Goal: Communication & Community: Connect with others

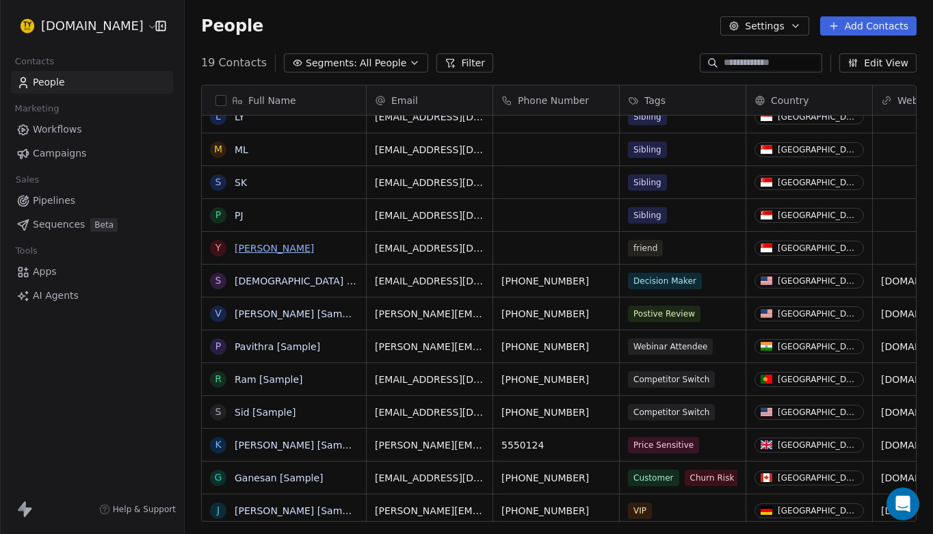
click at [246, 248] on link "[PERSON_NAME]" at bounding box center [274, 248] width 79 height 11
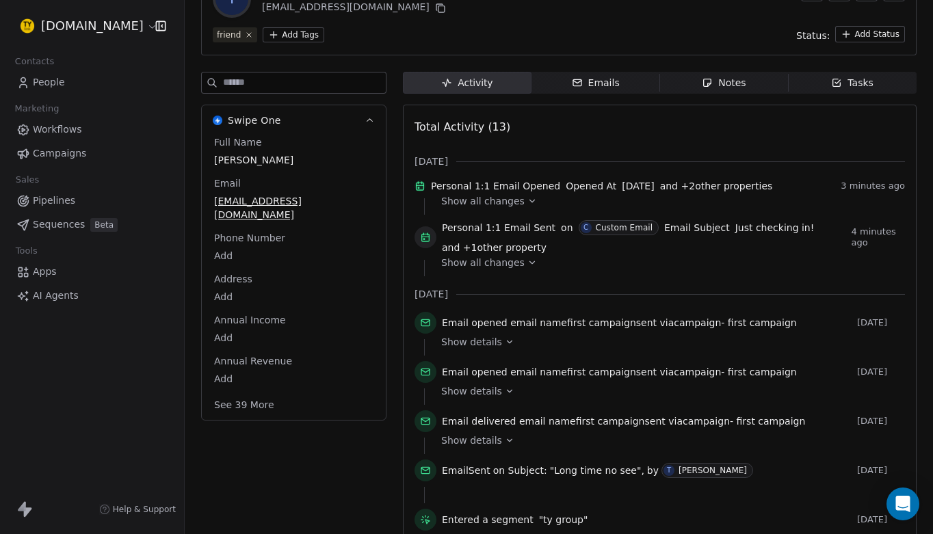
scroll to position [98, 0]
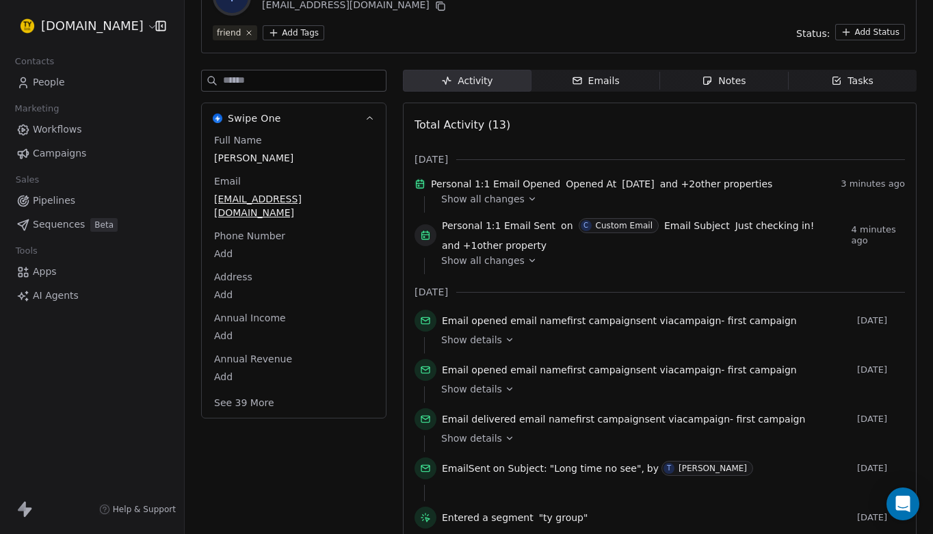
click at [482, 206] on span "Show all changes" at bounding box center [482, 199] width 83 height 14
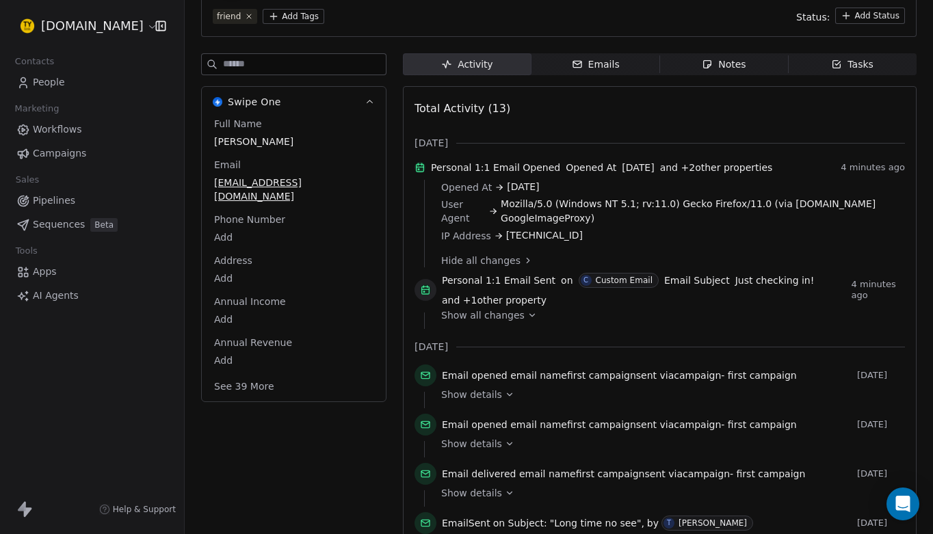
scroll to position [119, 0]
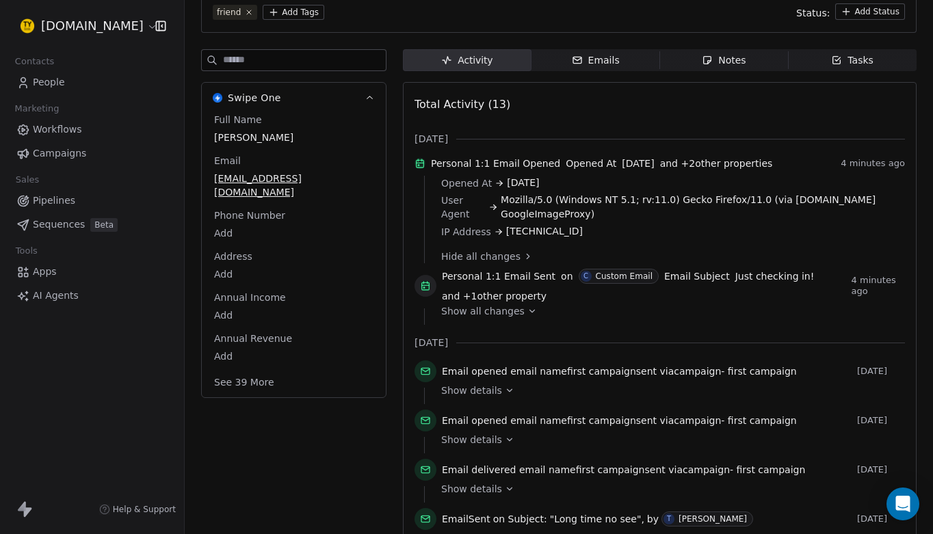
click at [510, 318] on span "Show all changes" at bounding box center [482, 311] width 83 height 14
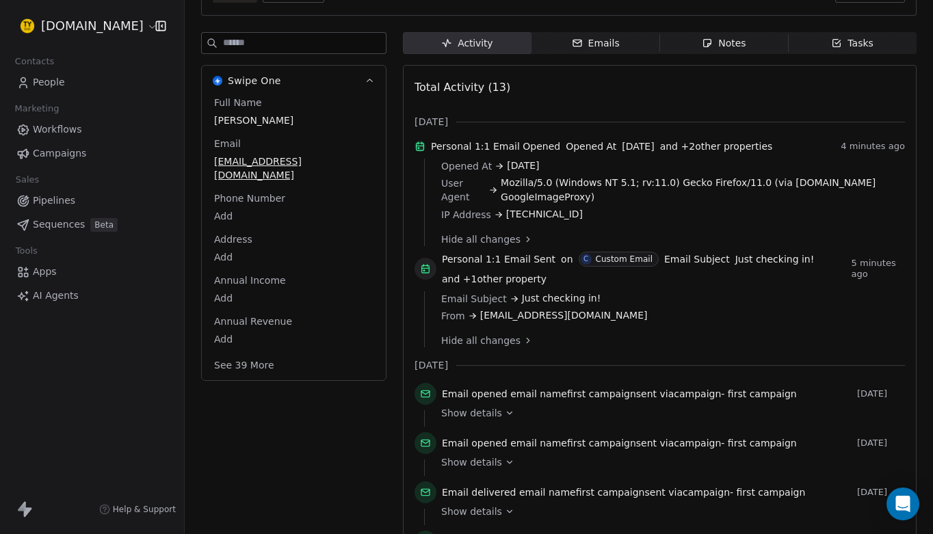
scroll to position [146, 0]
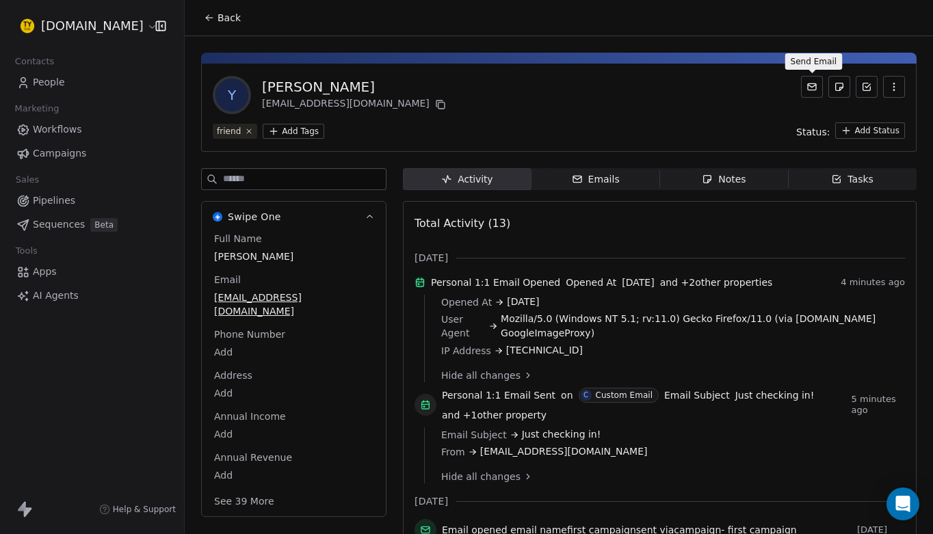
click at [813, 86] on icon at bounding box center [812, 86] width 8 height 3
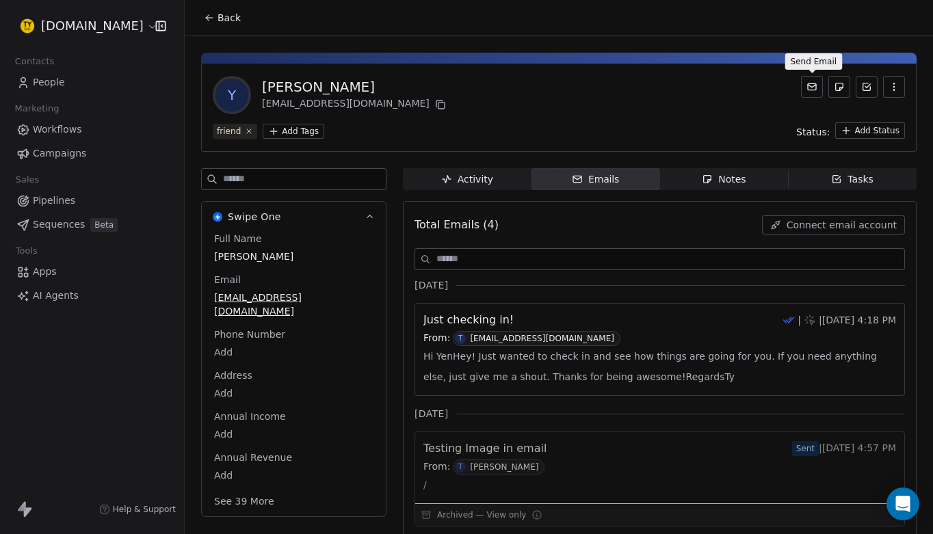
click at [813, 86] on icon at bounding box center [812, 86] width 8 height 3
click at [604, 179] on div "Emails" at bounding box center [596, 179] width 48 height 14
click at [600, 179] on div "Emails" at bounding box center [596, 179] width 48 height 14
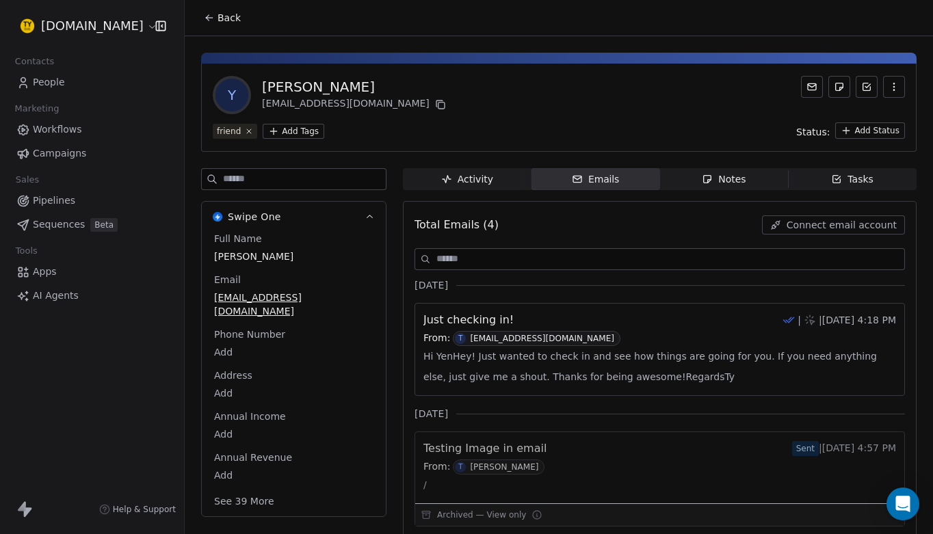
click at [605, 182] on div "Emails" at bounding box center [596, 179] width 48 height 14
click at [592, 180] on div "Emails" at bounding box center [596, 179] width 48 height 14
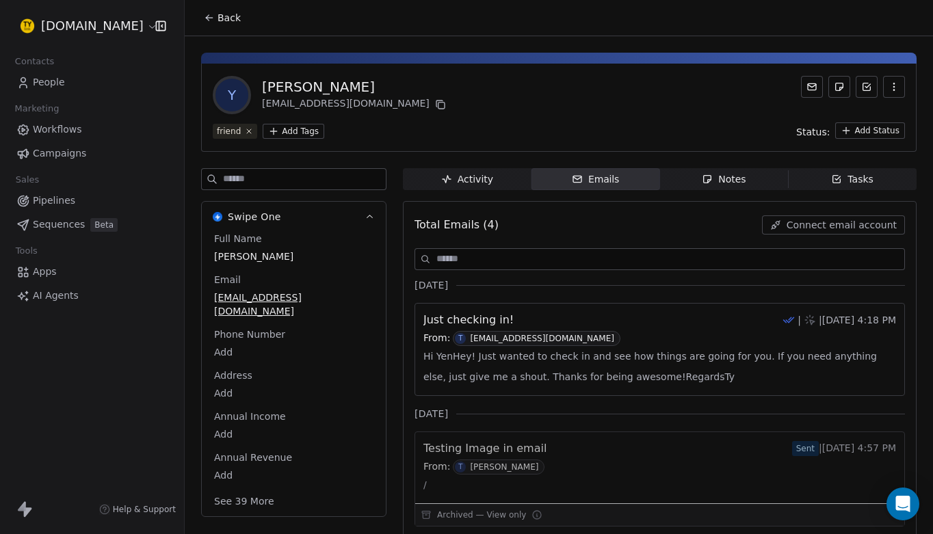
click at [609, 181] on div "Emails" at bounding box center [596, 179] width 48 height 14
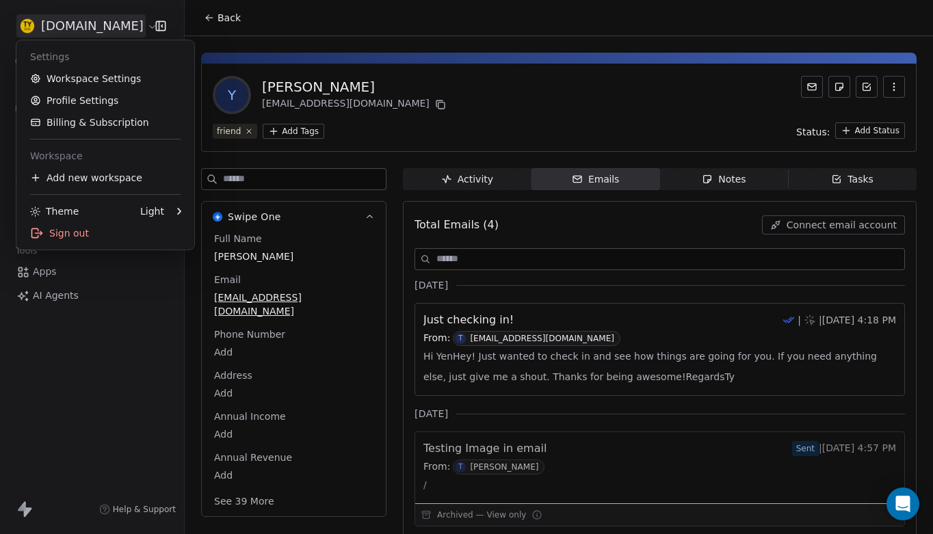
click at [83, 27] on html "[DOMAIN_NAME] Contacts People Marketing Workflows Campaigns Sales Pipelines Seq…" at bounding box center [466, 267] width 933 height 534
click at [127, 334] on html "[DOMAIN_NAME] Contacts People Marketing Workflows Campaigns Sales Pipelines Seq…" at bounding box center [466, 267] width 933 height 534
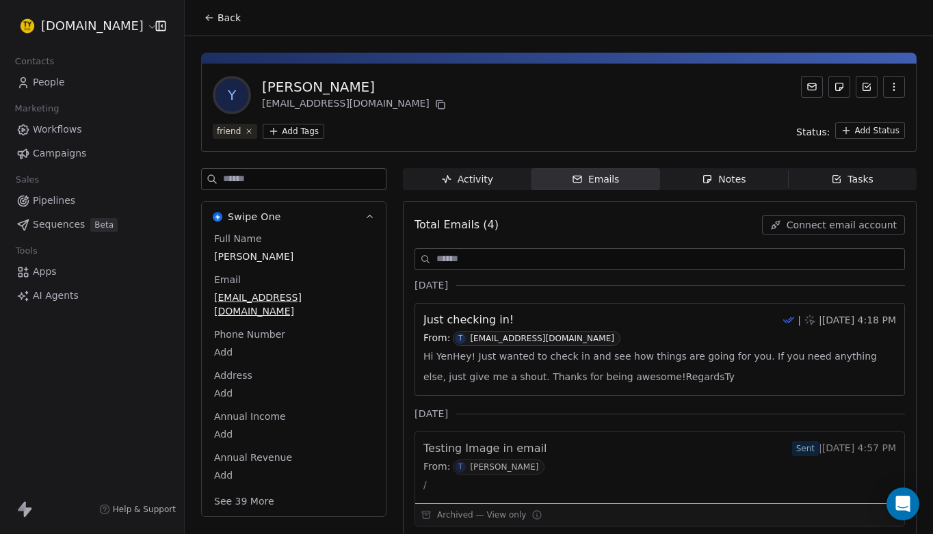
click at [210, 14] on icon at bounding box center [209, 17] width 11 height 11
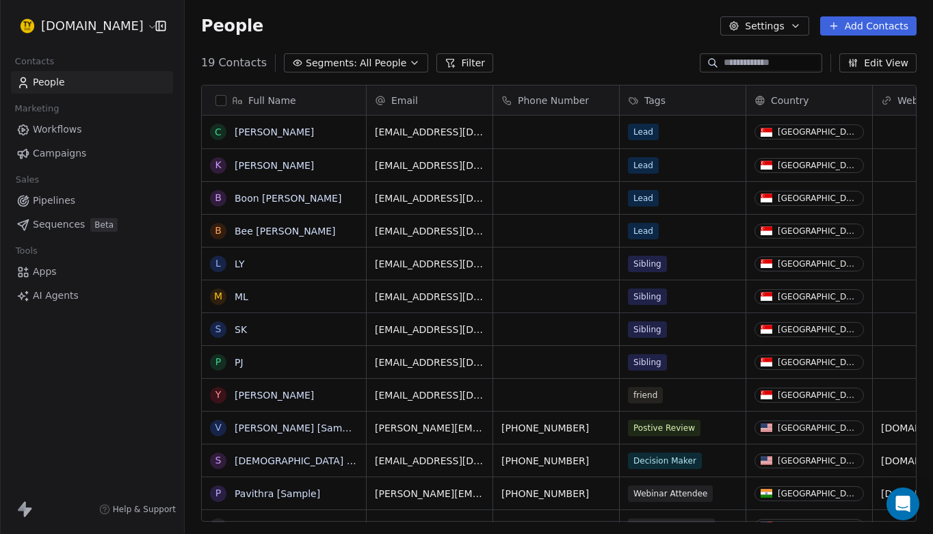
click at [55, 79] on span "People" at bounding box center [49, 82] width 32 height 14
click at [246, 391] on link "[PERSON_NAME]" at bounding box center [274, 395] width 79 height 11
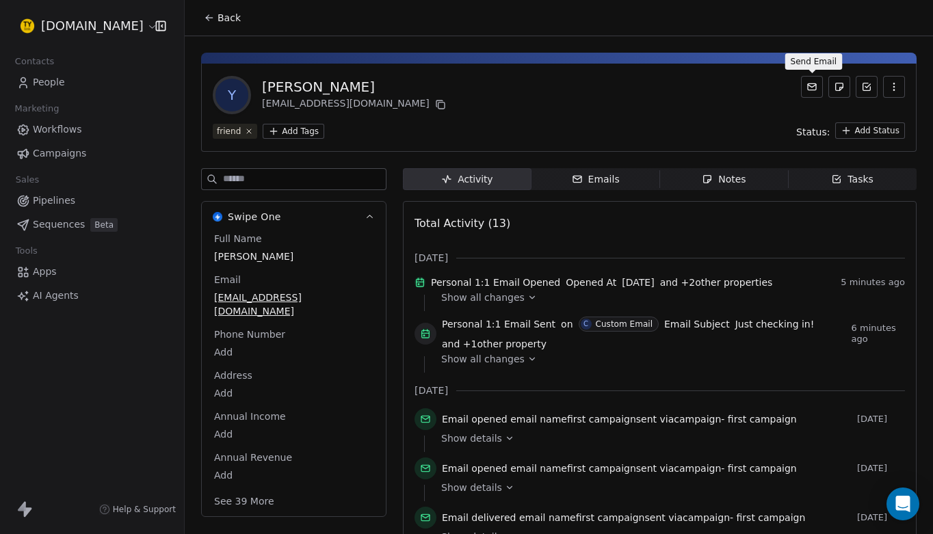
click at [814, 89] on icon at bounding box center [811, 86] width 11 height 11
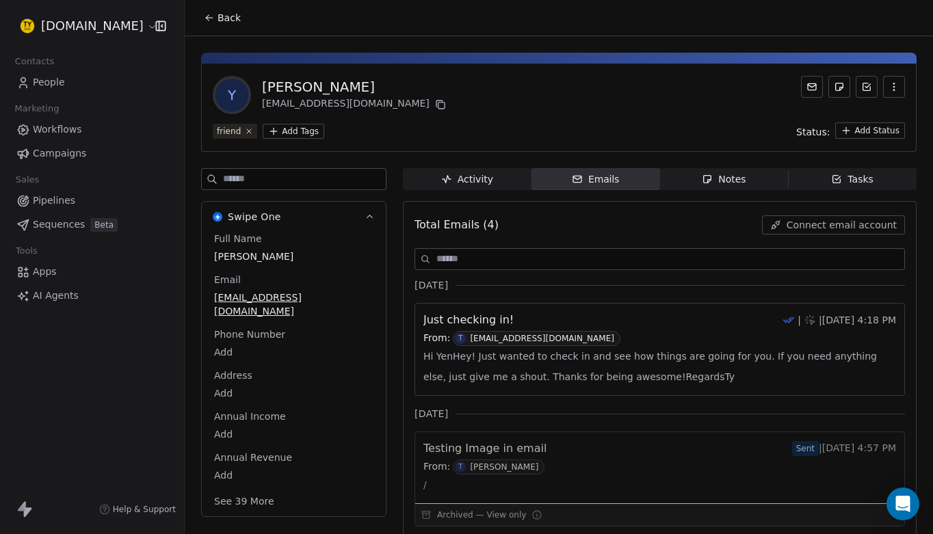
click at [814, 89] on icon at bounding box center [811, 86] width 11 height 11
click at [832, 224] on span "Connect email account" at bounding box center [842, 225] width 110 height 14
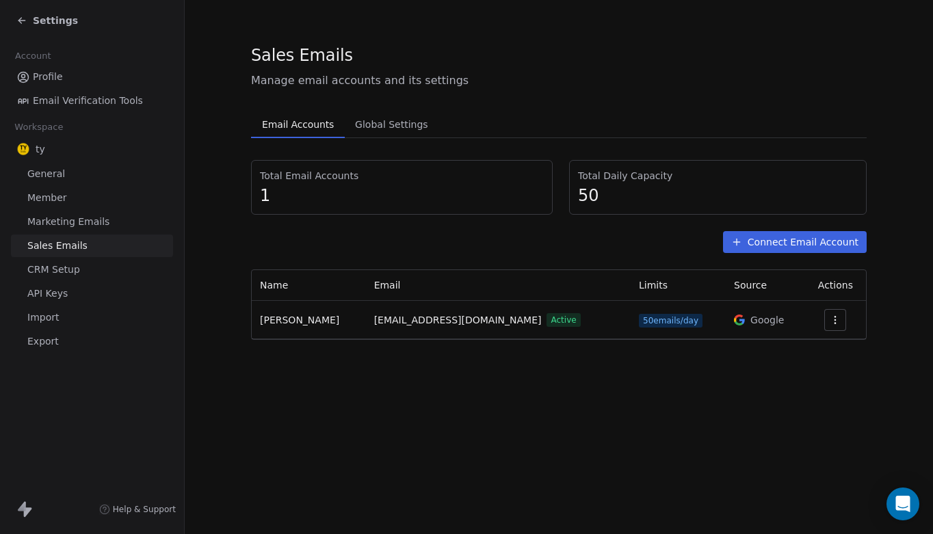
click at [49, 16] on span "Settings" at bounding box center [55, 21] width 45 height 14
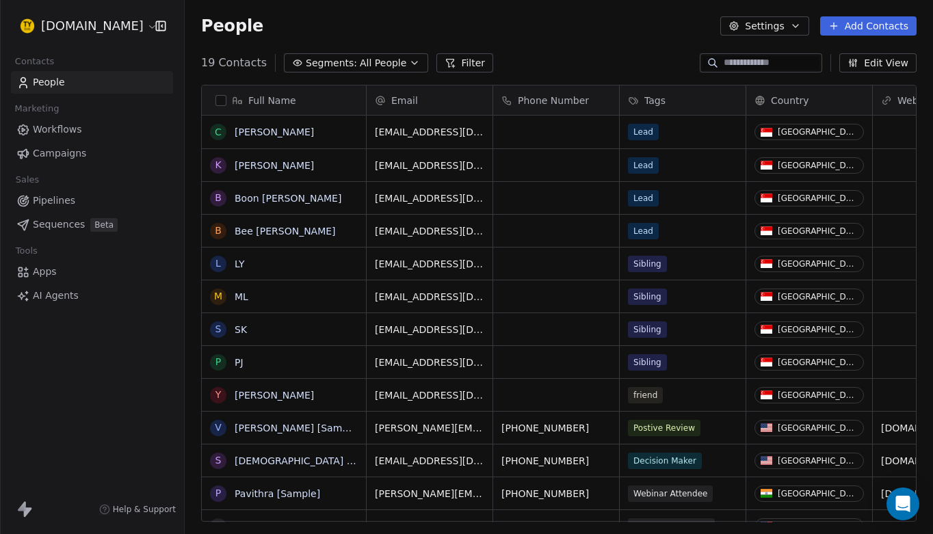
scroll to position [471, 748]
click at [250, 395] on link "[PERSON_NAME]" at bounding box center [274, 395] width 79 height 11
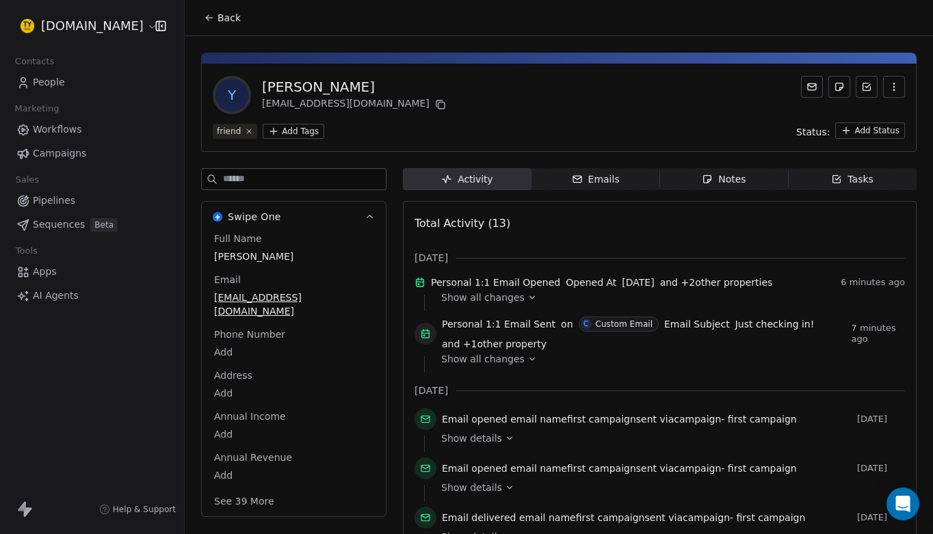
click at [616, 180] on div "Emails" at bounding box center [596, 179] width 48 height 14
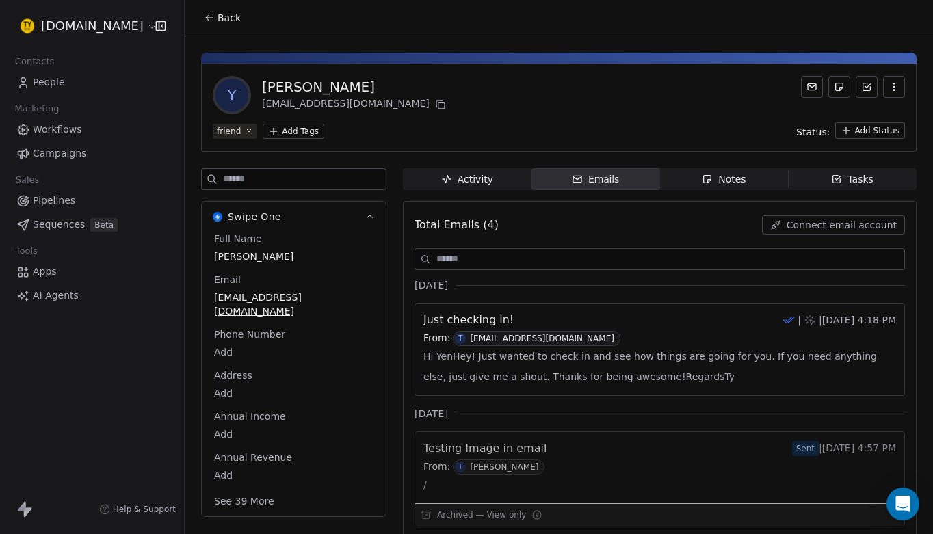
click at [616, 180] on div "Emails" at bounding box center [596, 179] width 48 height 14
click at [593, 182] on div "Emails" at bounding box center [596, 179] width 48 height 14
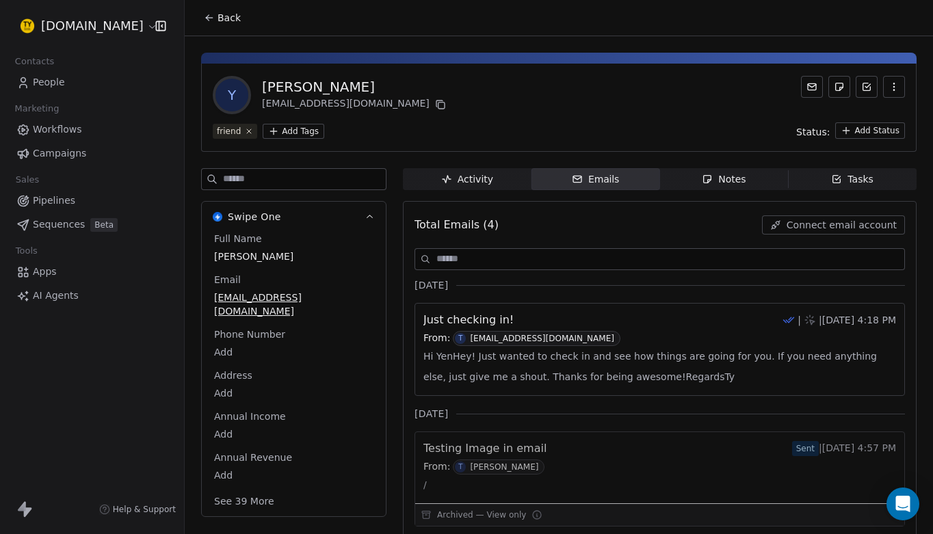
click at [593, 182] on div "Emails" at bounding box center [596, 179] width 48 height 14
click at [815, 84] on icon at bounding box center [812, 86] width 8 height 6
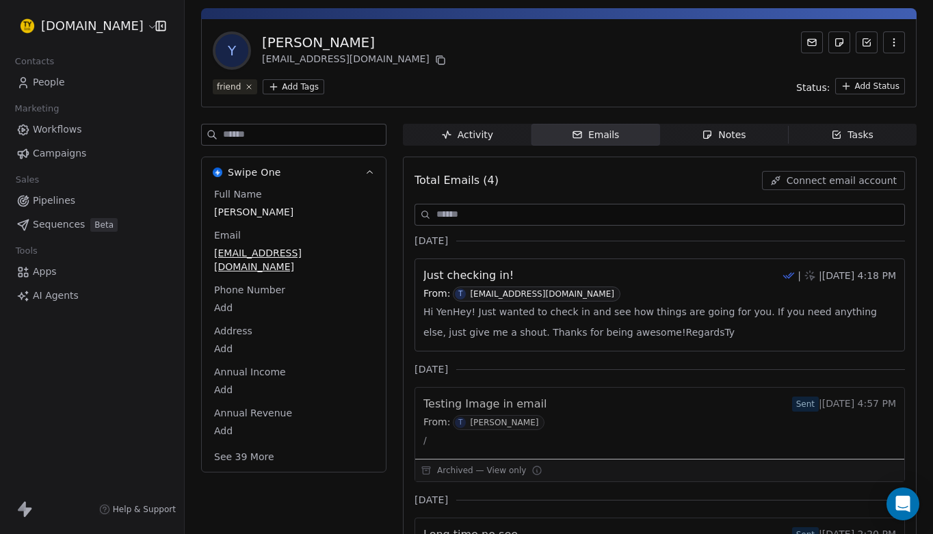
scroll to position [45, 0]
click at [847, 130] on div "Tasks" at bounding box center [852, 134] width 42 height 14
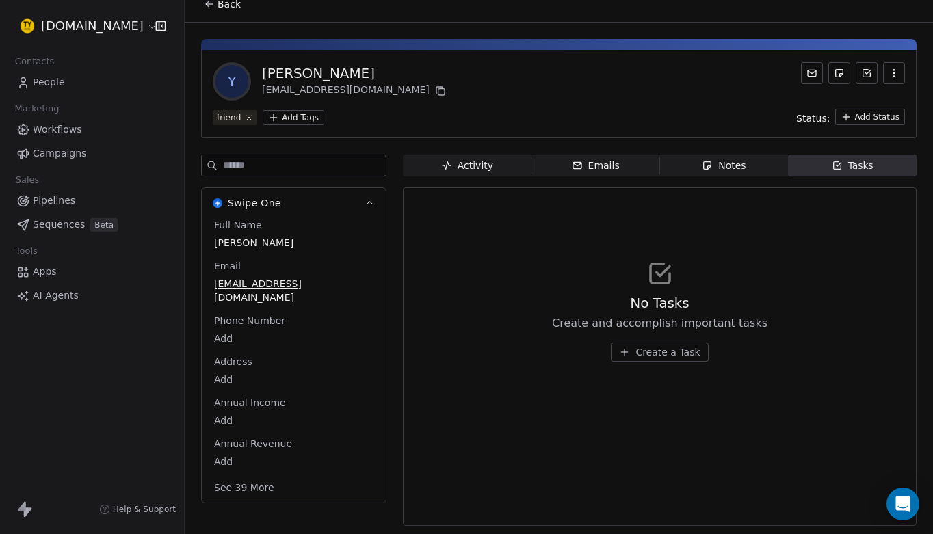
scroll to position [14, 0]
click at [815, 73] on icon at bounding box center [811, 73] width 11 height 11
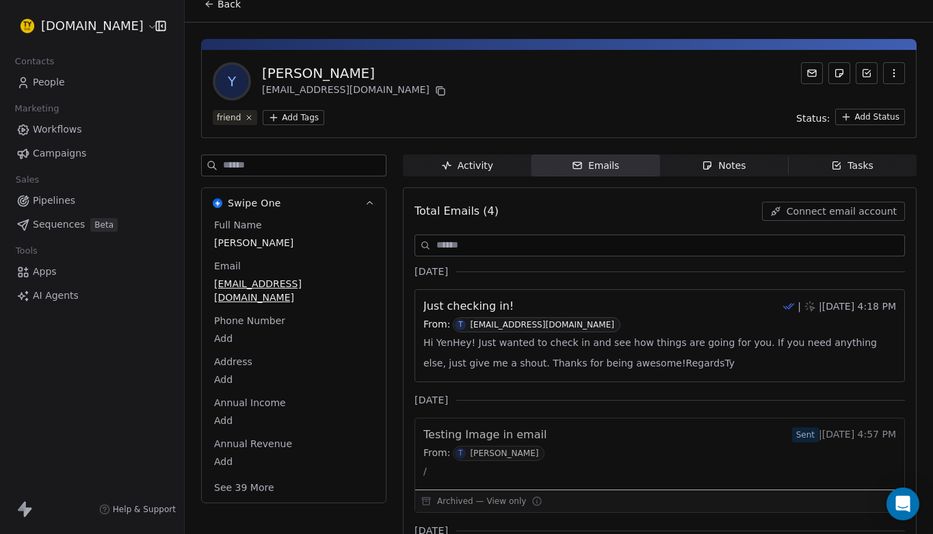
click at [851, 161] on div "Tasks" at bounding box center [852, 166] width 42 height 14
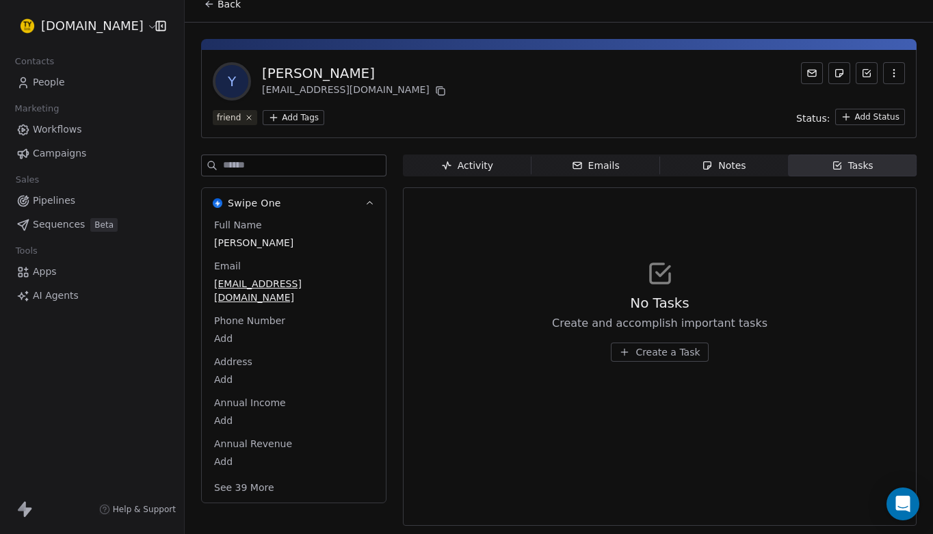
click at [737, 168] on div "Notes" at bounding box center [724, 166] width 44 height 14
click at [614, 168] on div "Emails" at bounding box center [596, 166] width 48 height 14
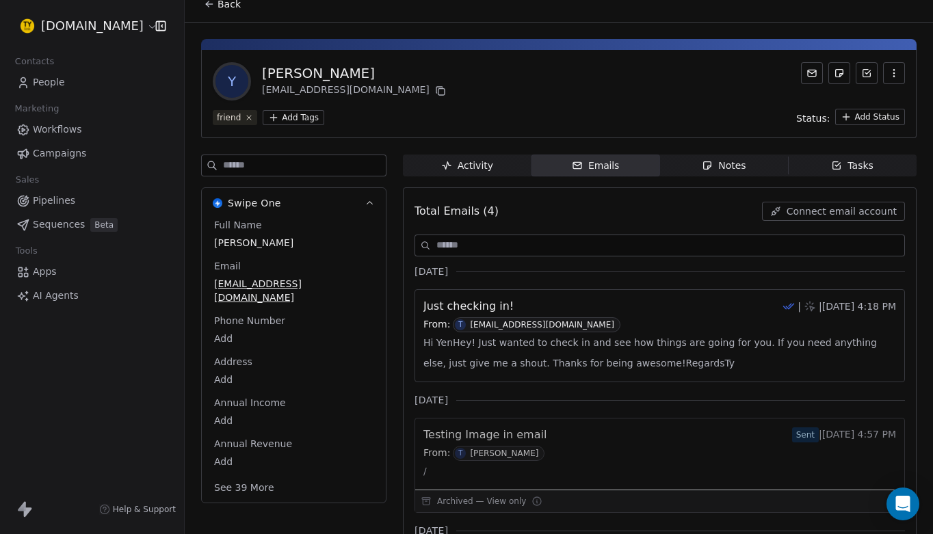
click at [614, 168] on div "Emails" at bounding box center [596, 166] width 48 height 14
click at [484, 169] on div "Activity" at bounding box center [467, 166] width 52 height 14
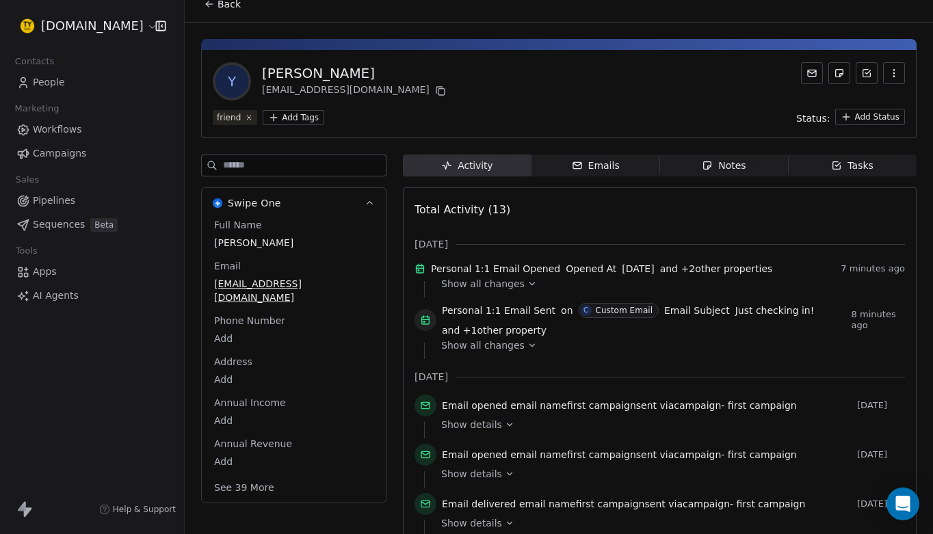
click at [484, 169] on div "Activity" at bounding box center [467, 166] width 52 height 14
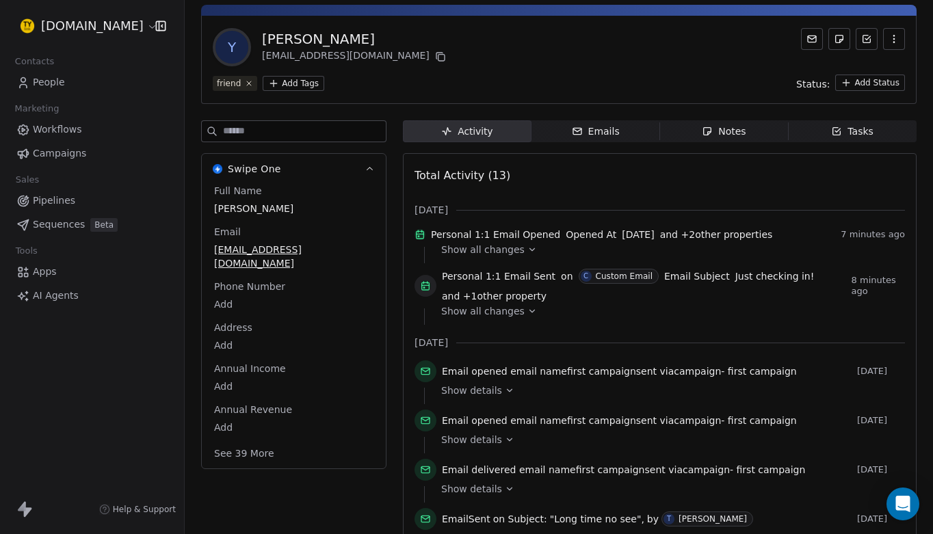
scroll to position [49, 0]
click at [429, 291] on icon at bounding box center [425, 285] width 11 height 11
click at [426, 291] on icon at bounding box center [425, 285] width 11 height 11
click at [481, 317] on span "Show all changes" at bounding box center [482, 311] width 83 height 14
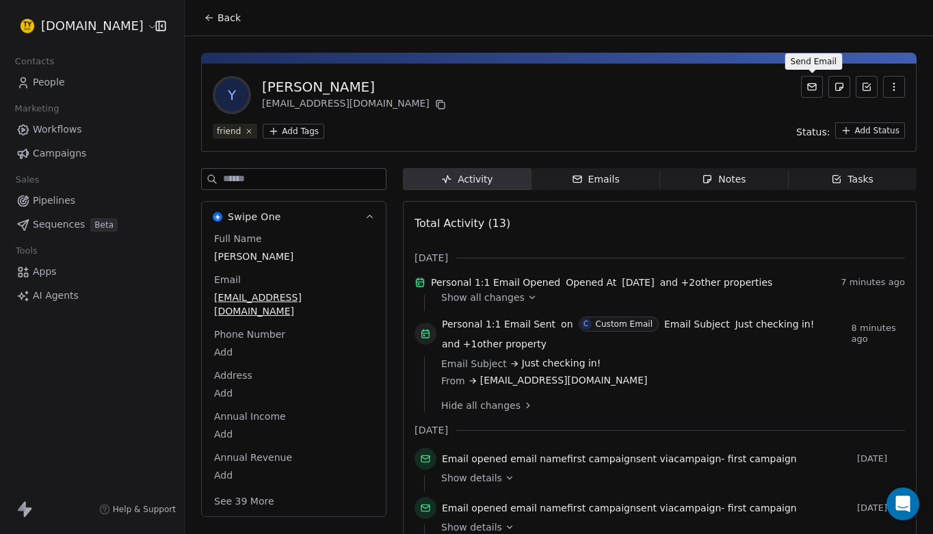
click at [814, 88] on icon at bounding box center [811, 86] width 11 height 11
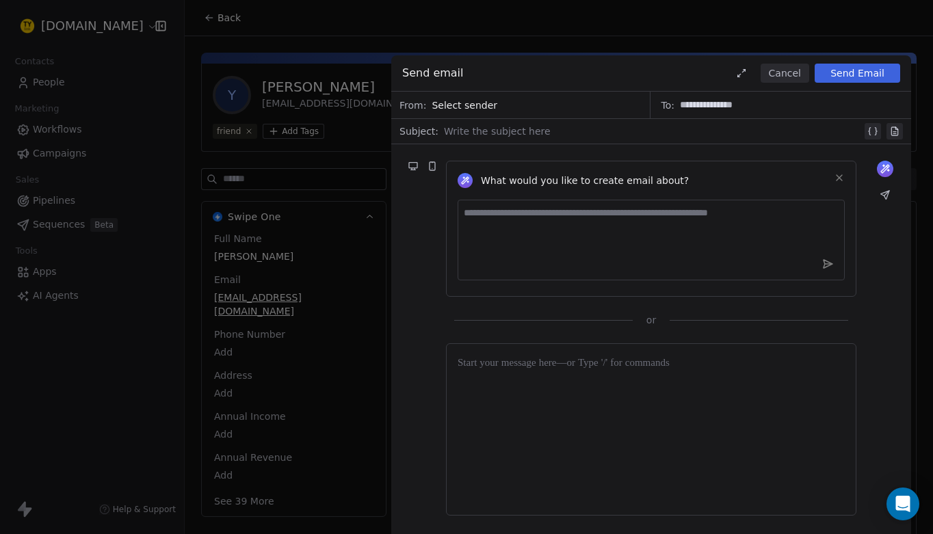
click at [814, 88] on icon at bounding box center [811, 86] width 11 height 11
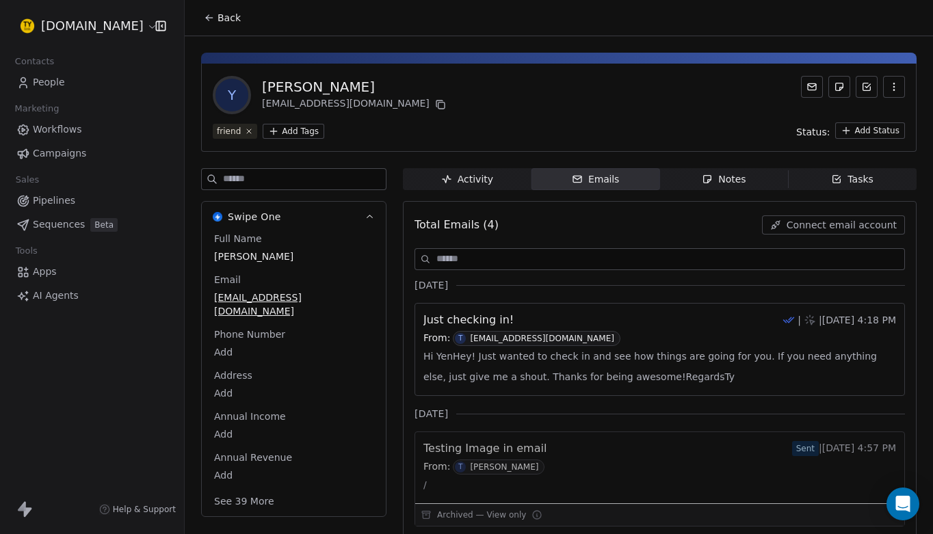
click at [814, 88] on icon at bounding box center [811, 86] width 11 height 11
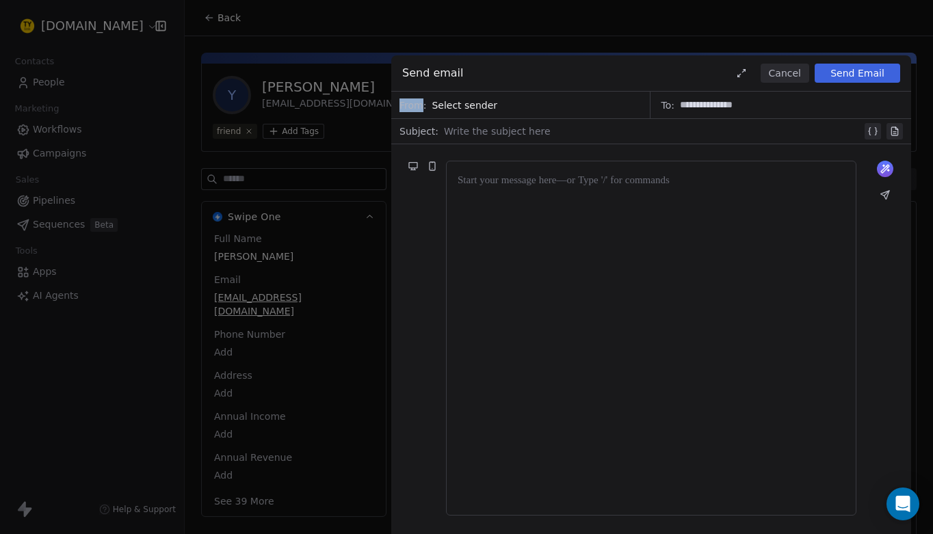
click at [814, 88] on icon at bounding box center [811, 86] width 11 height 11
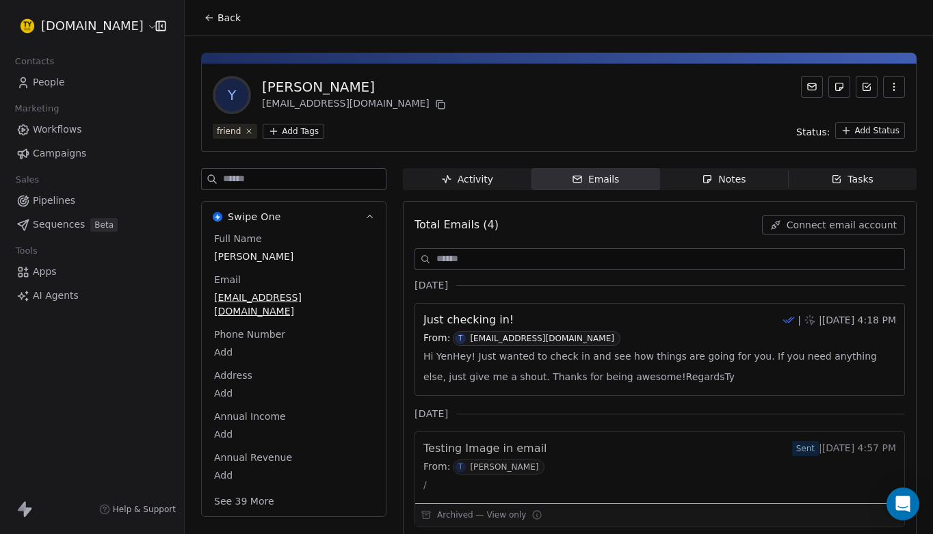
click at [814, 88] on icon at bounding box center [811, 86] width 11 height 11
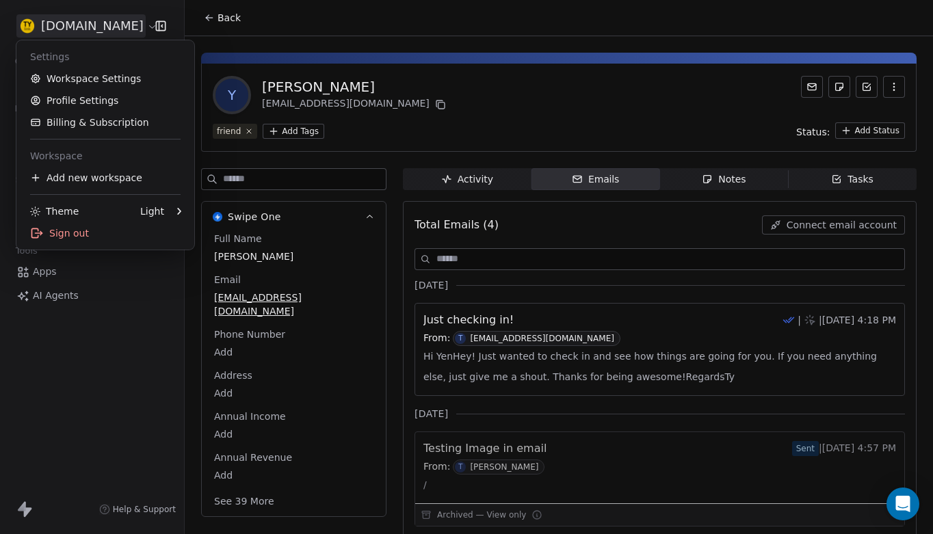
click at [95, 28] on html "[DOMAIN_NAME] Contacts People Marketing Workflows Campaigns Sales Pipelines Seq…" at bounding box center [466, 267] width 933 height 534
click at [85, 338] on html "[DOMAIN_NAME] Contacts People Marketing Workflows Campaigns Sales Pipelines Seq…" at bounding box center [466, 267] width 933 height 534
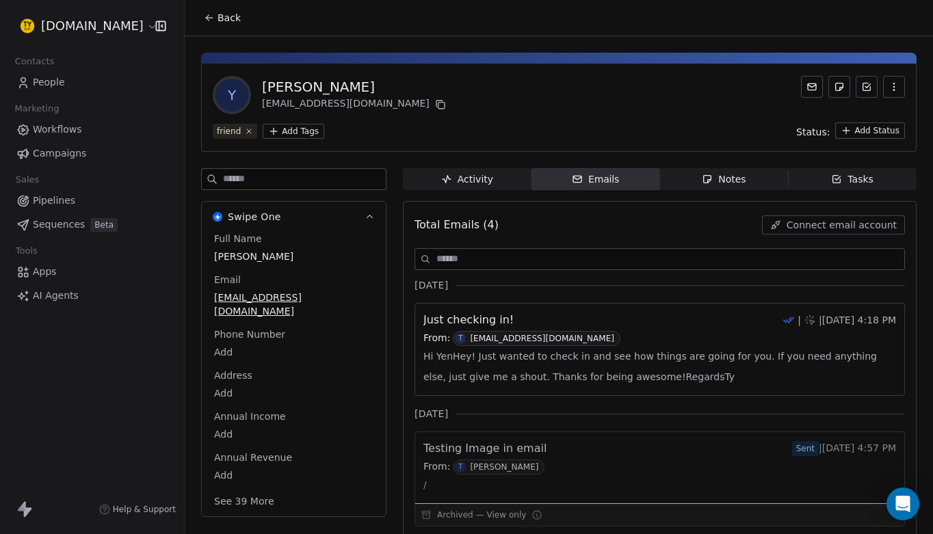
click at [158, 25] on icon "button" at bounding box center [161, 26] width 14 height 14
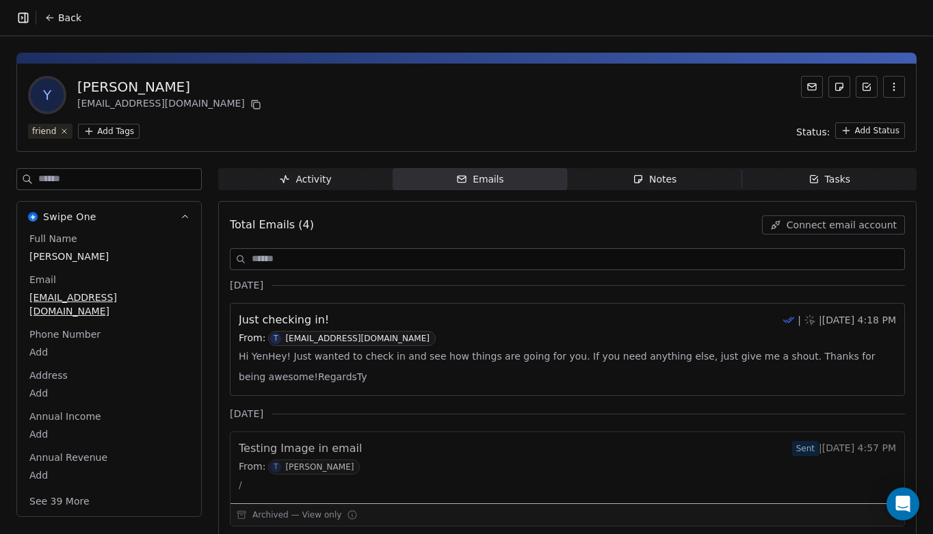
click at [21, 16] on icon "button" at bounding box center [23, 18] width 14 height 14
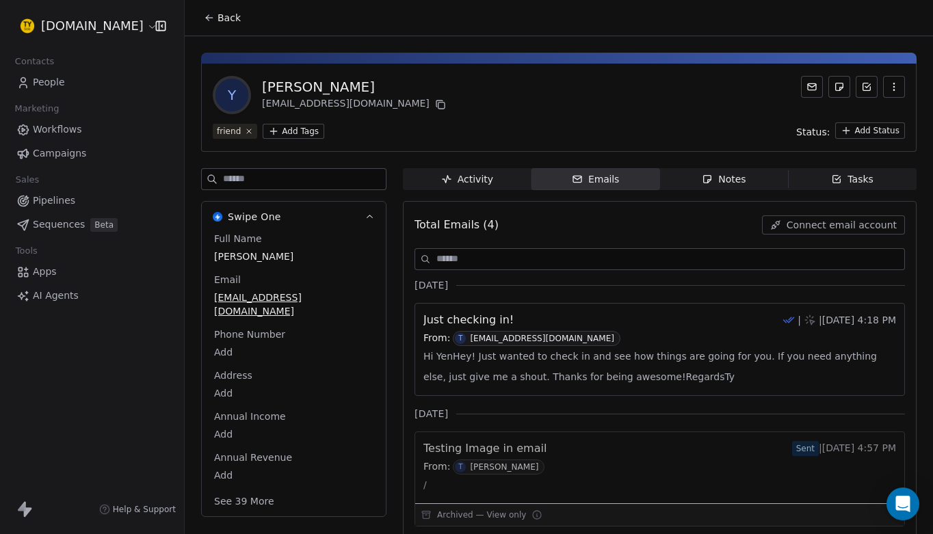
click at [62, 130] on span "Workflows" at bounding box center [57, 129] width 49 height 14
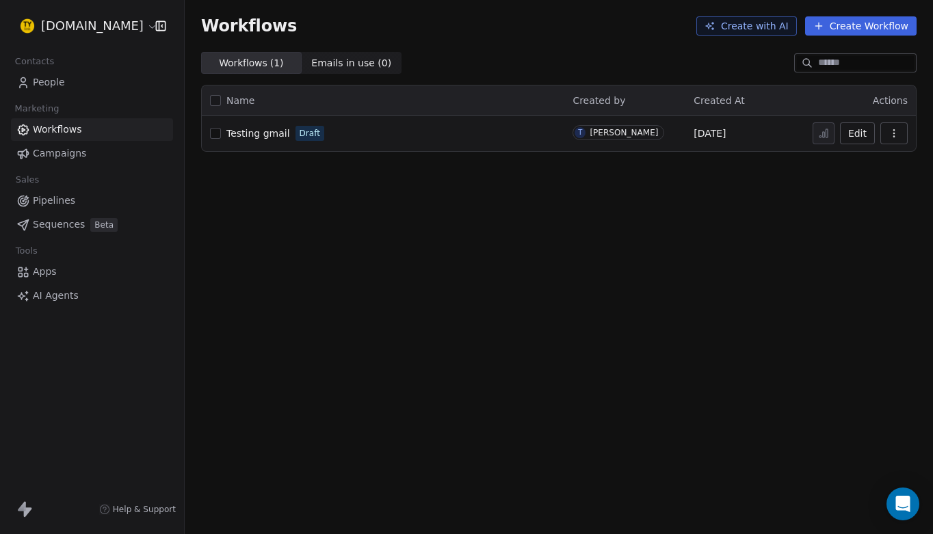
click at [69, 155] on span "Campaigns" at bounding box center [59, 153] width 53 height 14
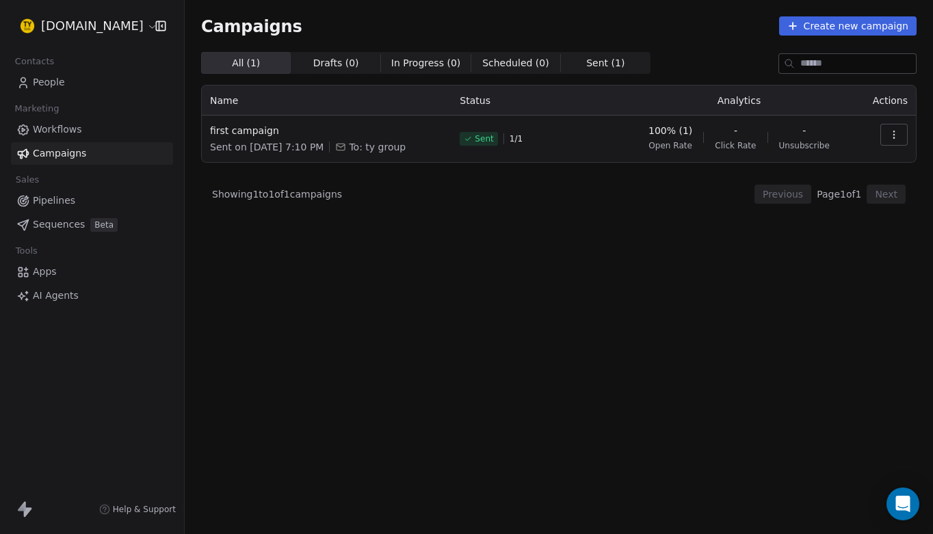
click at [70, 200] on span "Pipelines" at bounding box center [54, 201] width 42 height 14
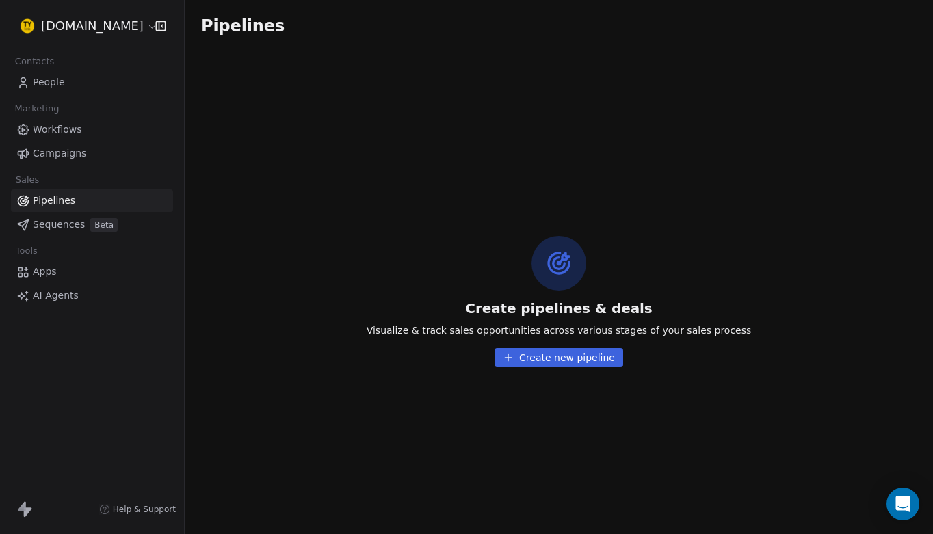
click at [68, 227] on span "Sequences" at bounding box center [59, 224] width 52 height 14
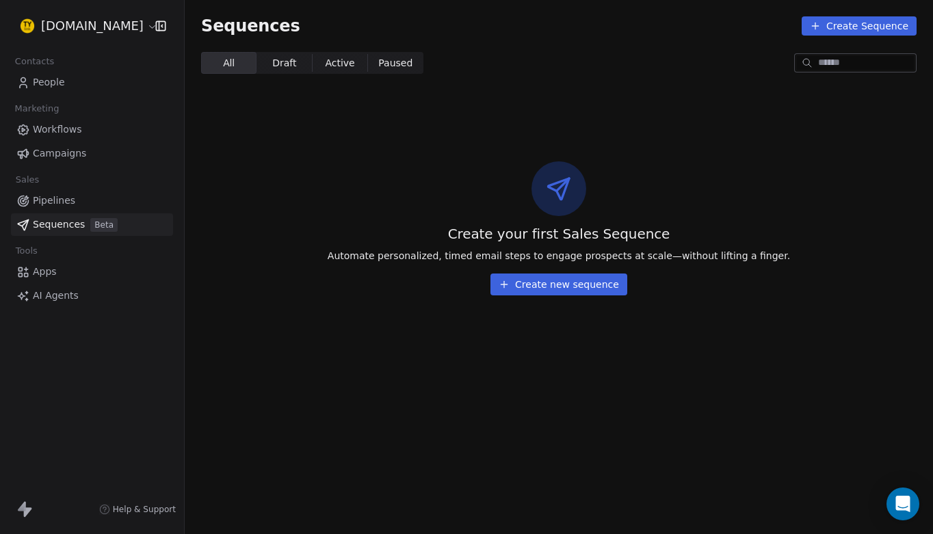
click at [51, 276] on span "Apps" at bounding box center [45, 272] width 24 height 14
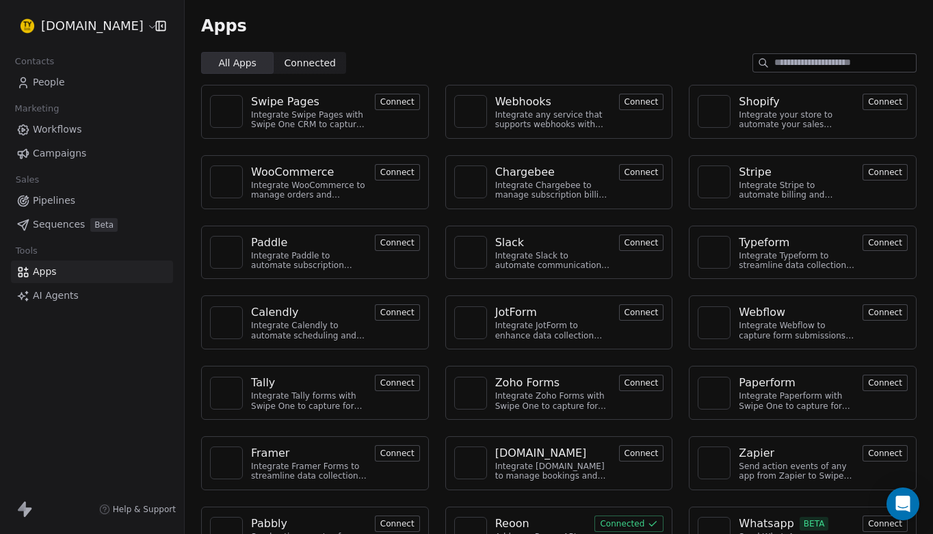
click at [60, 295] on span "AI Agents" at bounding box center [56, 296] width 46 height 14
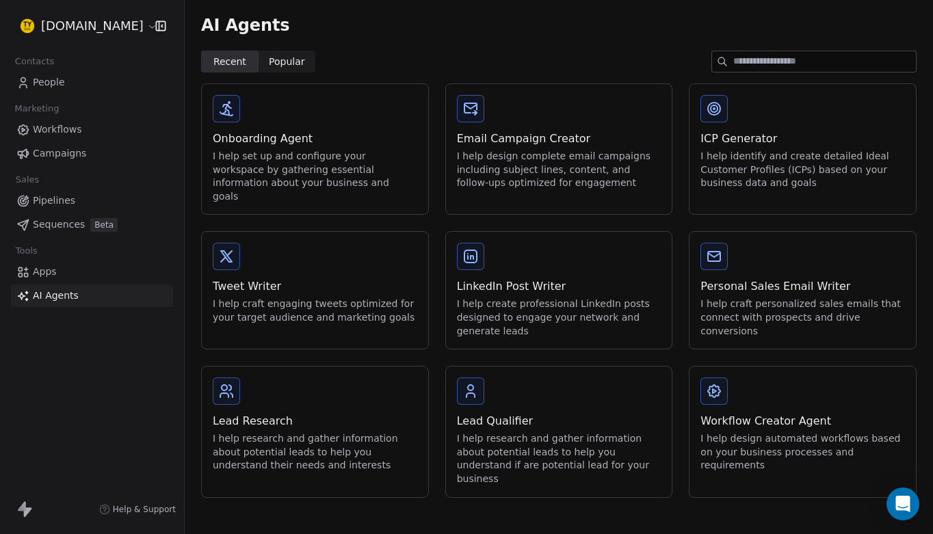
click at [54, 82] on span "People" at bounding box center [49, 82] width 32 height 14
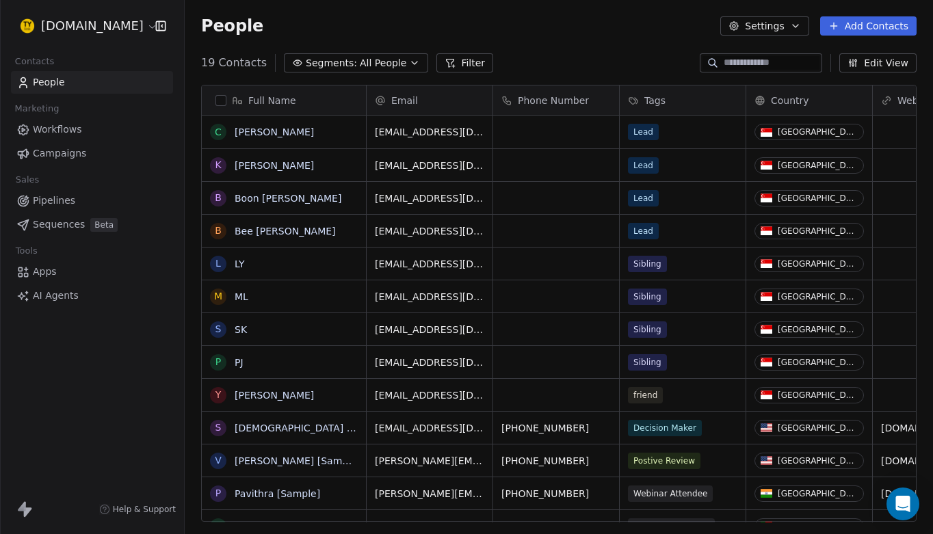
scroll to position [471, 748]
click at [249, 394] on link "[PERSON_NAME]" at bounding box center [274, 395] width 79 height 11
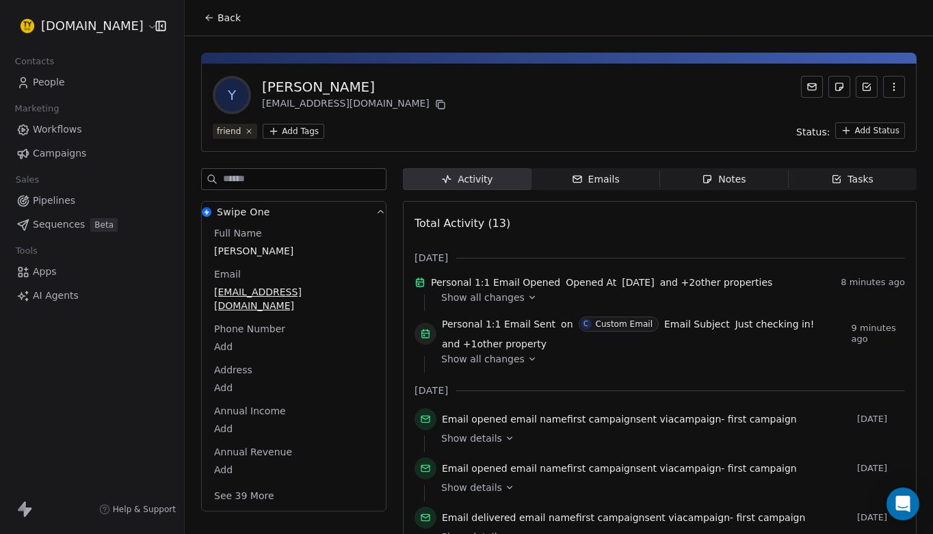
click at [614, 181] on div "Emails" at bounding box center [596, 179] width 48 height 14
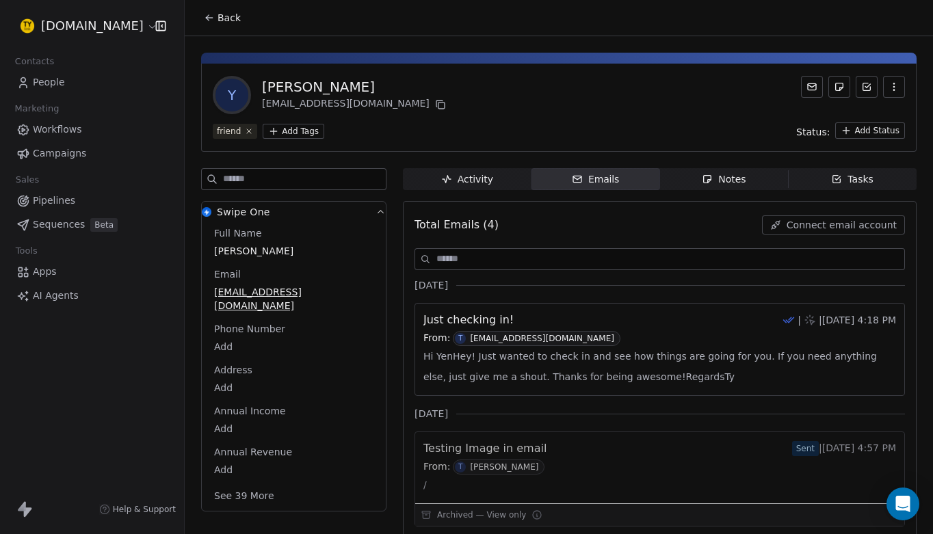
click at [507, 179] on span "Activity Activity" at bounding box center [467, 179] width 129 height 22
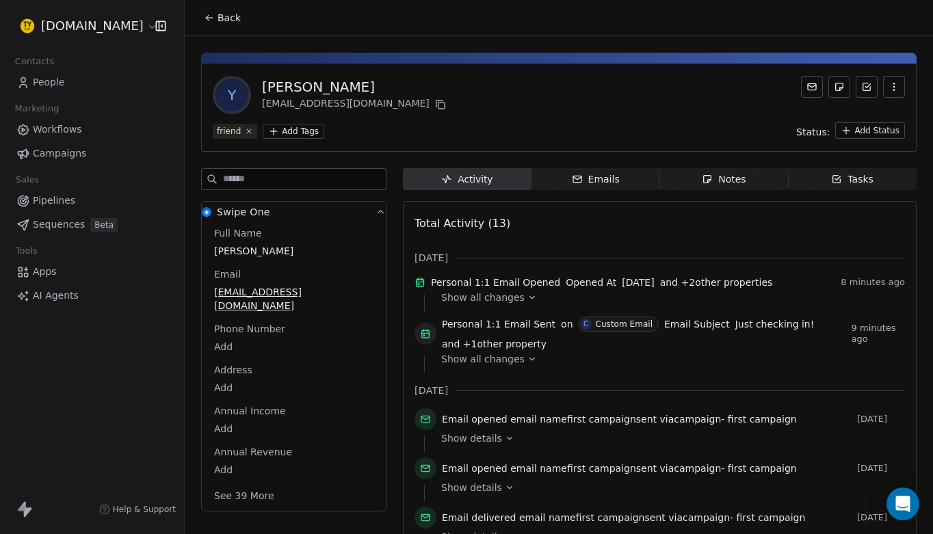
click at [629, 175] on span "Emails Emails" at bounding box center [595, 179] width 129 height 22
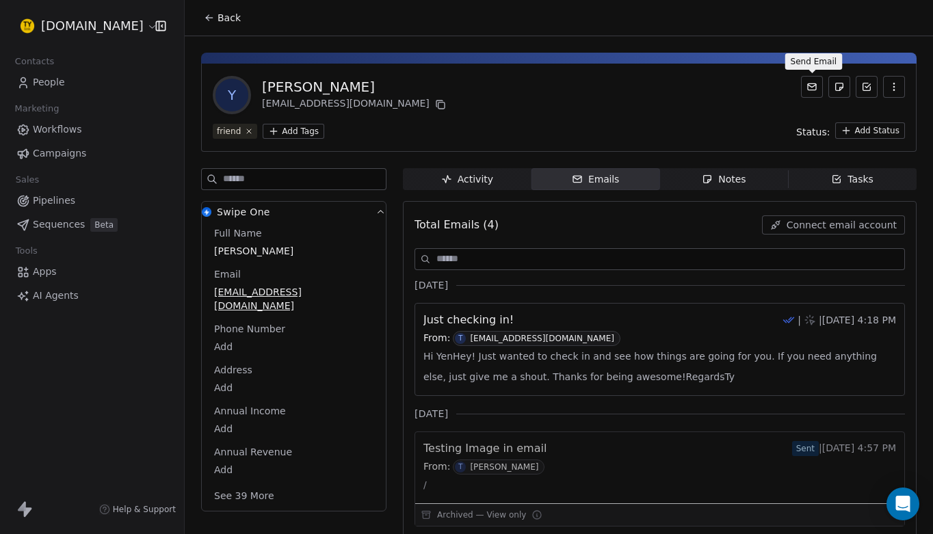
click at [810, 85] on icon at bounding box center [811, 86] width 11 height 11
click at [814, 87] on icon at bounding box center [811, 86] width 11 height 11
click at [812, 88] on icon at bounding box center [811, 86] width 11 height 11
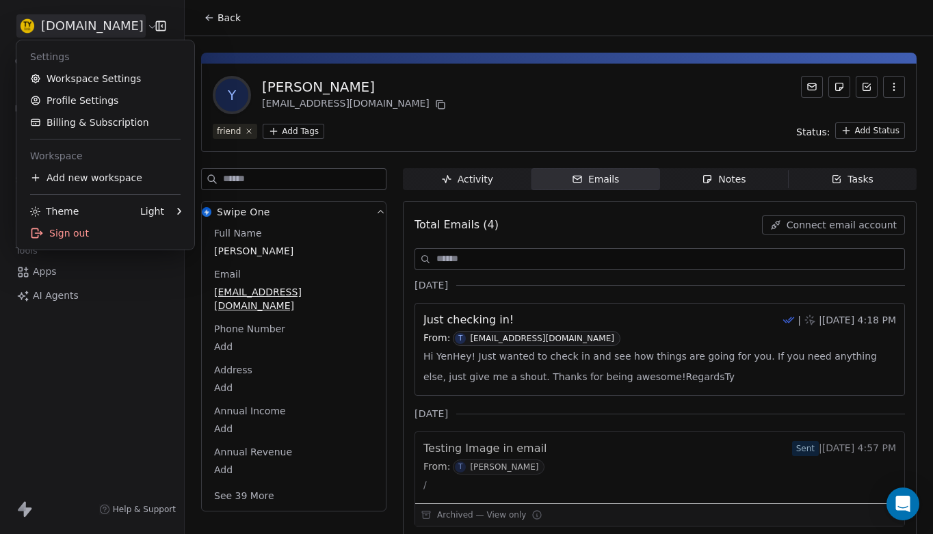
click at [79, 27] on html "[DOMAIN_NAME] Contacts People Marketing Workflows Campaigns Sales Pipelines Seq…" at bounding box center [466, 267] width 933 height 534
click at [71, 229] on div "Sign out" at bounding box center [105, 233] width 167 height 22
